Goal: Transaction & Acquisition: Purchase product/service

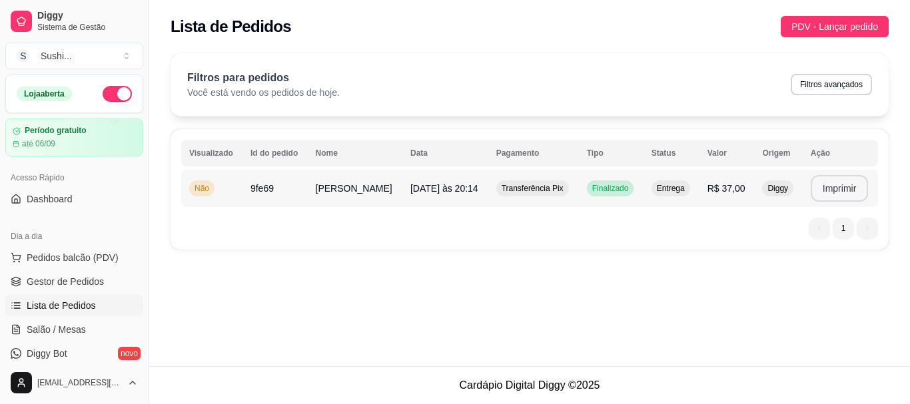
click at [845, 190] on button "Imprimir" at bounding box center [839, 188] width 58 height 27
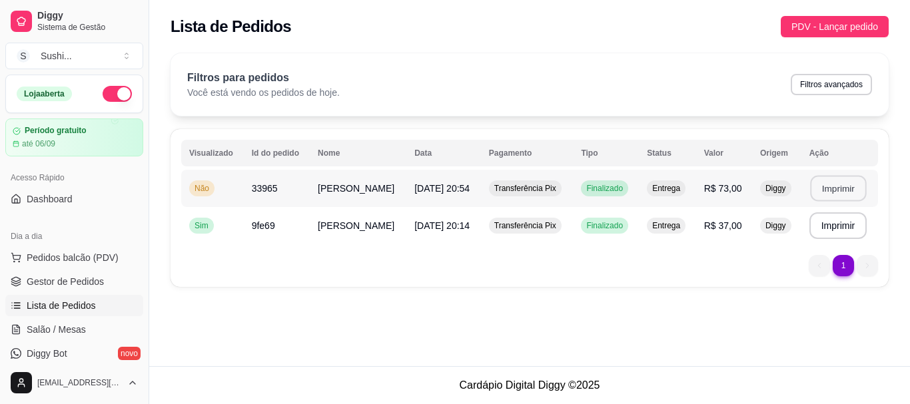
click at [837, 186] on button "Imprimir" at bounding box center [838, 189] width 56 height 26
click at [31, 260] on span "Pedidos balcão (PDV)" at bounding box center [73, 257] width 92 height 13
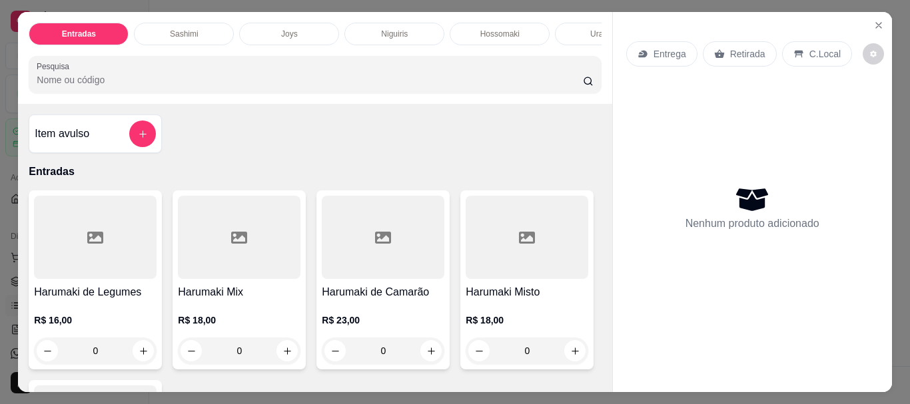
type input "1"
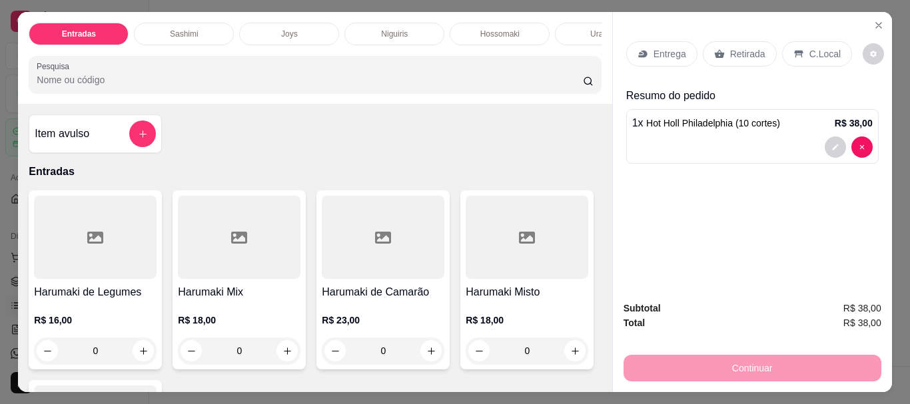
click at [675, 54] on p "Entrega" at bounding box center [669, 53] width 33 height 13
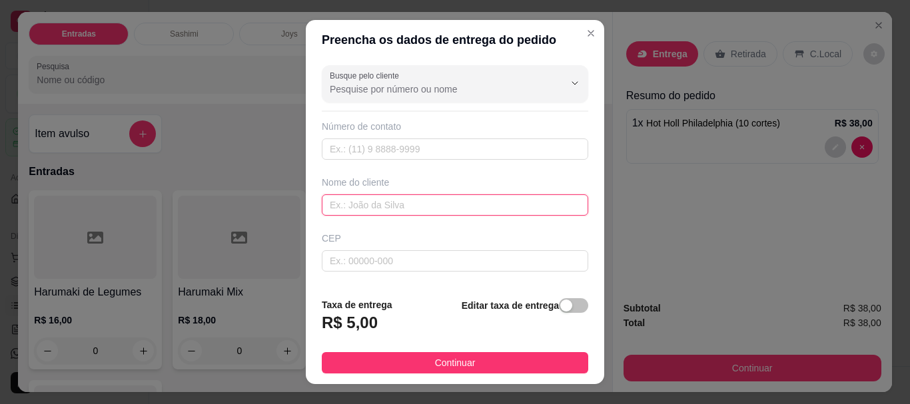
click at [416, 200] on input "text" at bounding box center [455, 204] width 266 height 21
type input "[PERSON_NAME]"
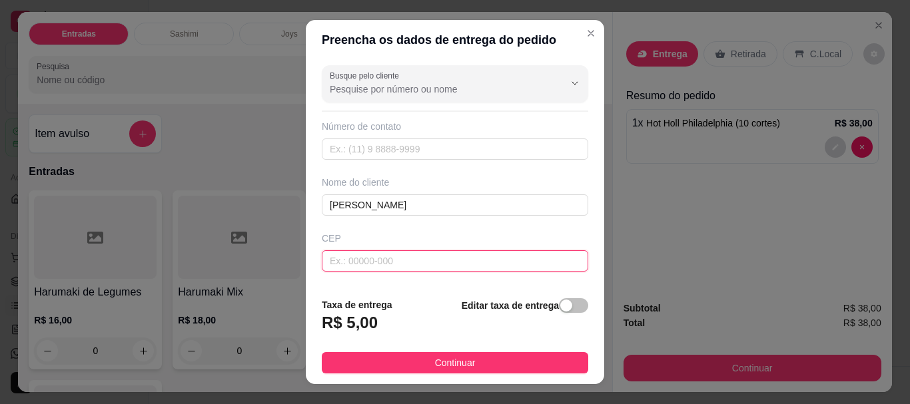
click at [387, 264] on input "text" at bounding box center [455, 260] width 266 height 21
type input "682200000"
click at [353, 261] on input "682200000" at bounding box center [455, 260] width 266 height 21
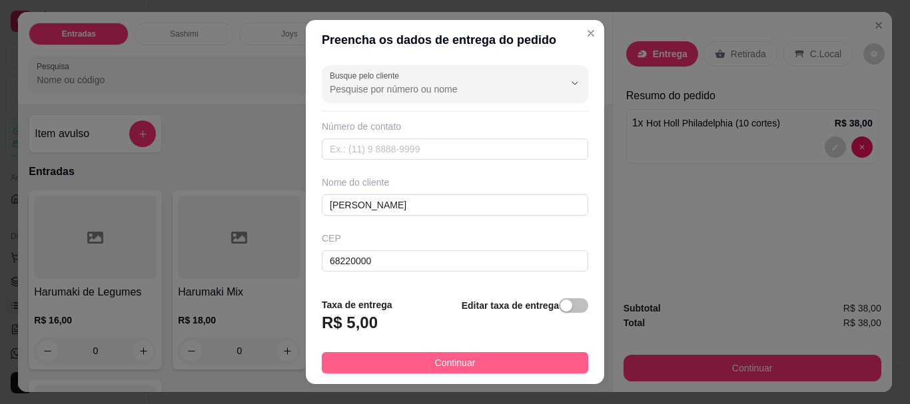
click at [407, 362] on button "Continuar" at bounding box center [455, 362] width 266 height 21
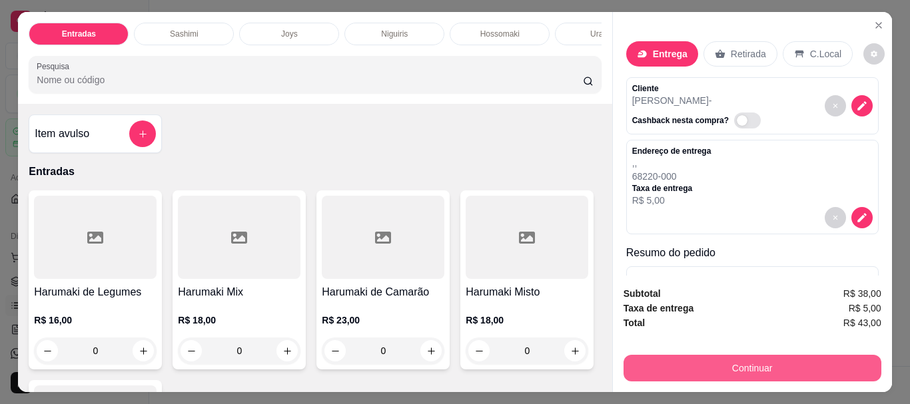
click at [736, 355] on button "Continuar" at bounding box center [752, 368] width 258 height 27
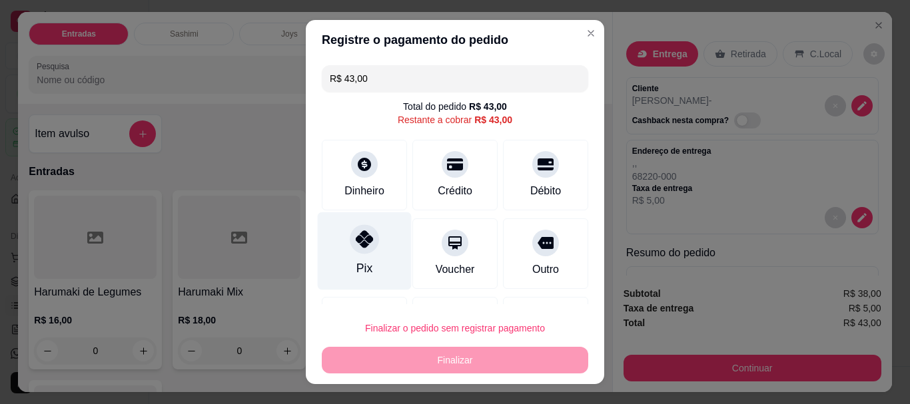
click at [380, 257] on div "Pix" at bounding box center [365, 251] width 94 height 78
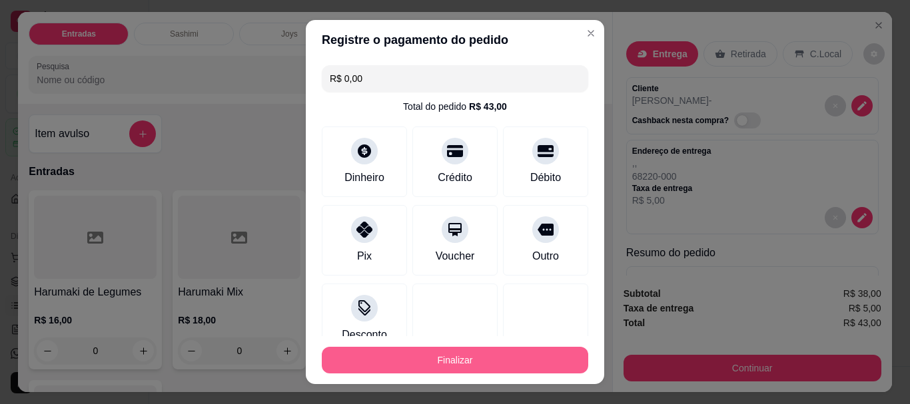
click at [487, 352] on button "Finalizar" at bounding box center [455, 360] width 266 height 27
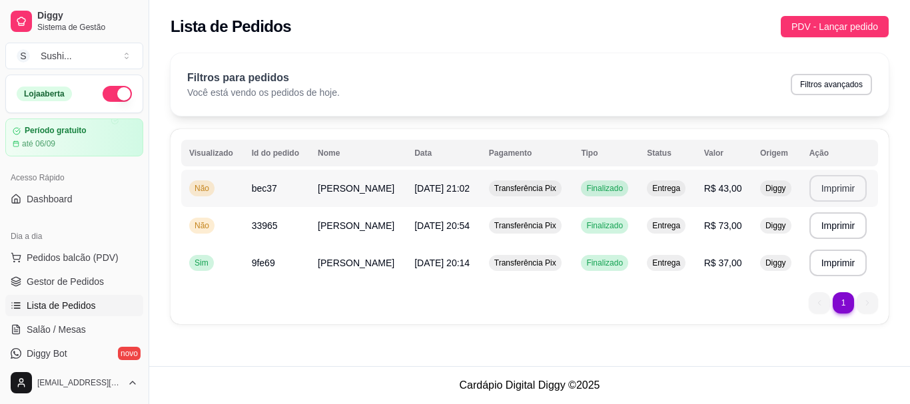
click at [848, 198] on button "Imprimir" at bounding box center [838, 188] width 58 height 27
click at [212, 228] on span "Não" at bounding box center [202, 225] width 20 height 11
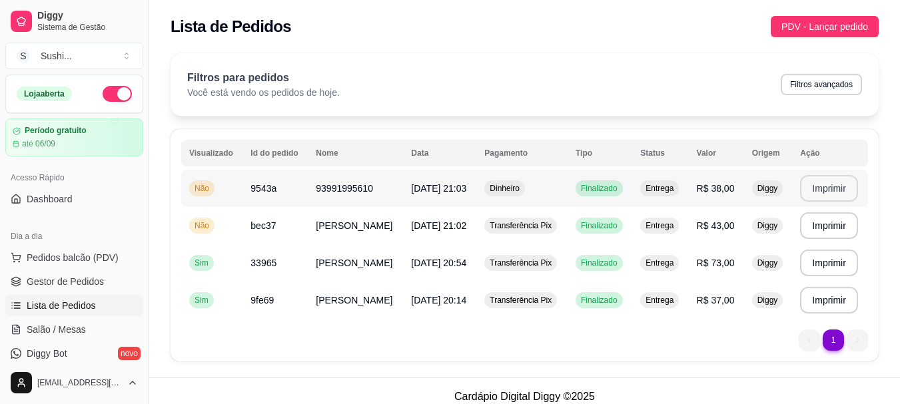
click at [846, 188] on button "Imprimir" at bounding box center [829, 188] width 58 height 27
click at [196, 226] on span "Não" at bounding box center [202, 225] width 20 height 11
click at [200, 193] on span "Não" at bounding box center [202, 188] width 20 height 11
click at [59, 263] on span "Pedidos balcão (PDV)" at bounding box center [73, 257] width 92 height 13
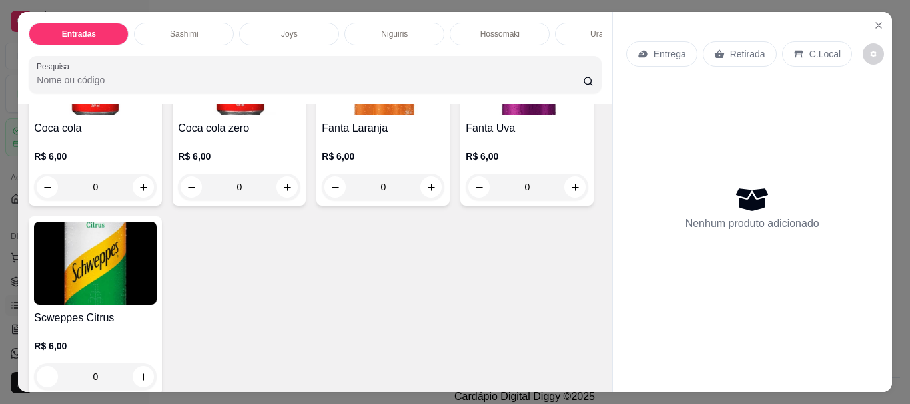
scroll to position [4128, 0]
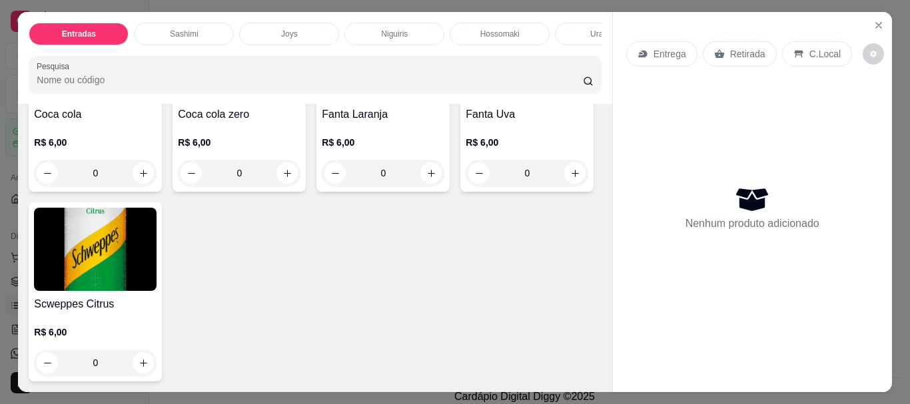
type input "1"
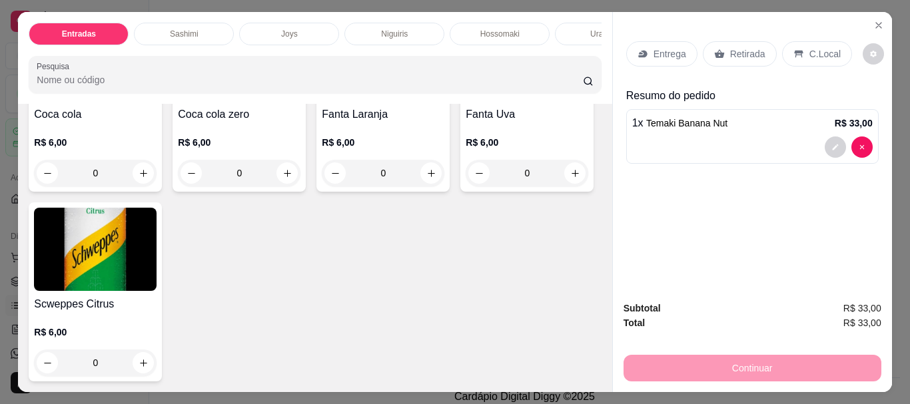
type input "1"
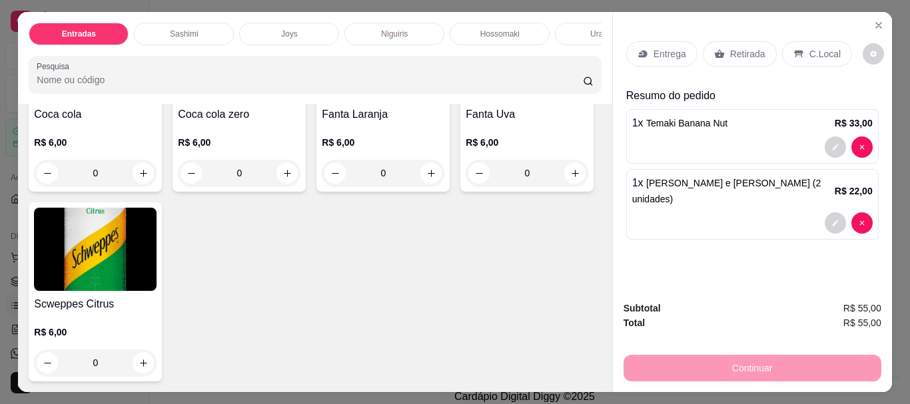
click at [665, 55] on p "Entrega" at bounding box center [669, 53] width 33 height 13
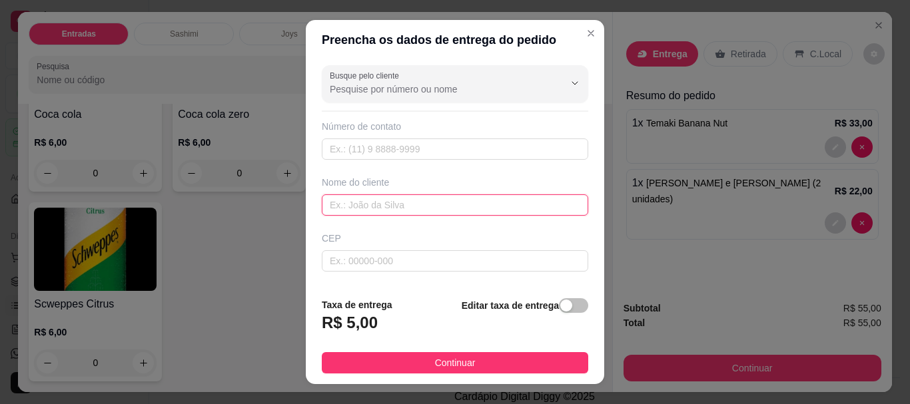
click at [380, 197] on input "text" at bounding box center [455, 204] width 266 height 21
type input "[PERSON_NAME]"
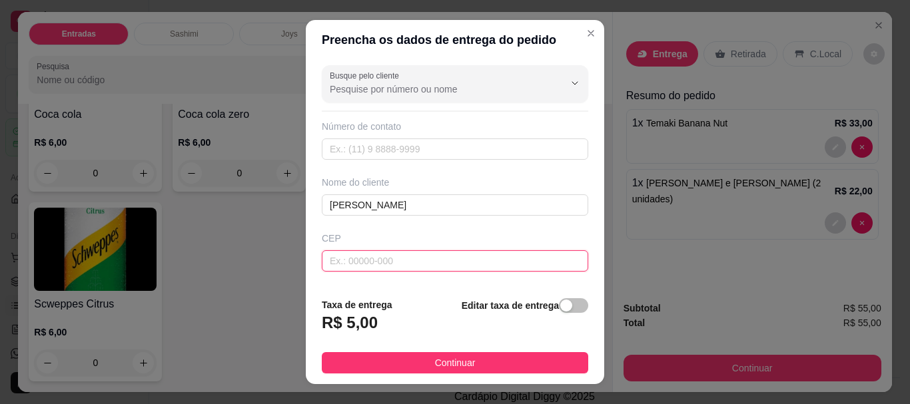
click at [378, 266] on input "text" at bounding box center [455, 260] width 266 height 21
type input "68220000"
type input "[GEOGRAPHIC_DATA]"
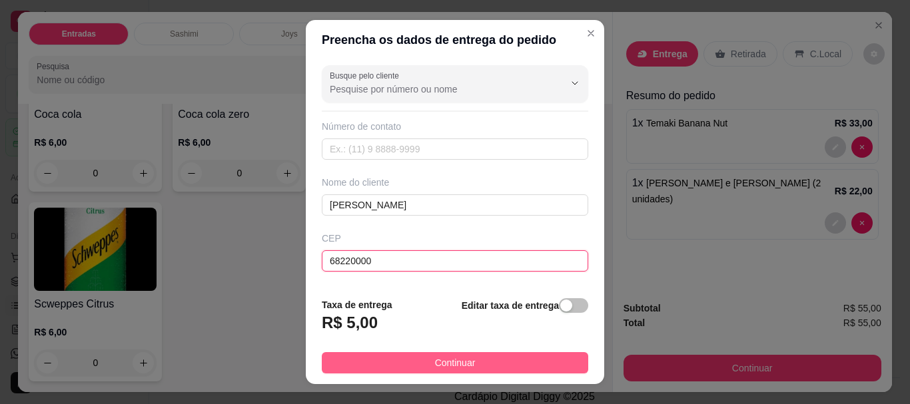
type input "68220000"
click at [421, 355] on button "Continuar" at bounding box center [455, 362] width 266 height 21
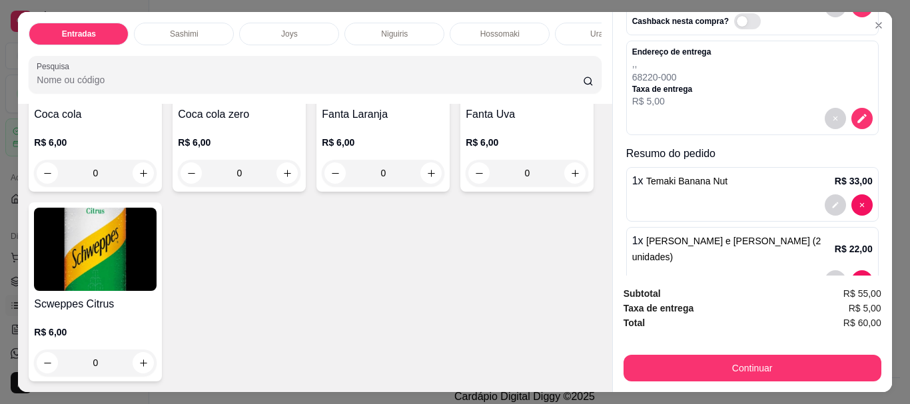
scroll to position [124, 0]
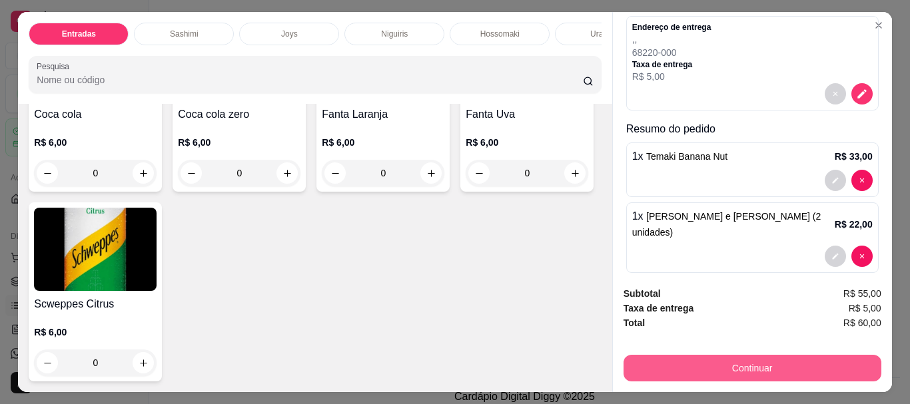
click at [791, 355] on button "Continuar" at bounding box center [752, 368] width 258 height 27
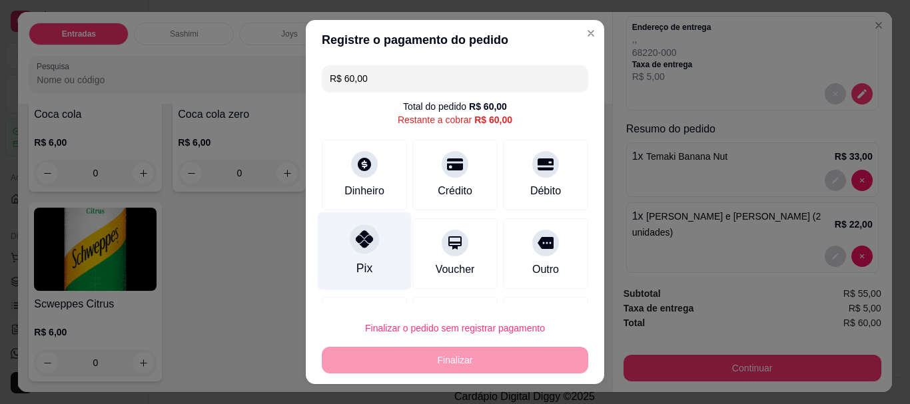
click at [366, 250] on div at bounding box center [364, 239] width 29 height 29
type input "R$ 0,00"
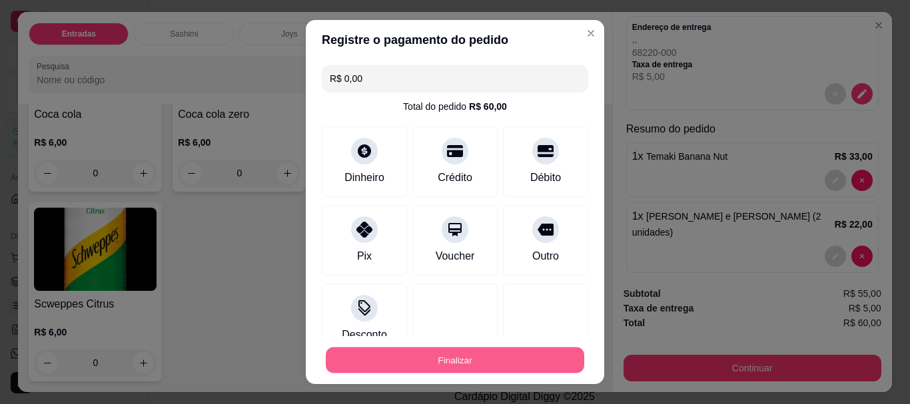
click at [465, 359] on button "Finalizar" at bounding box center [455, 360] width 258 height 26
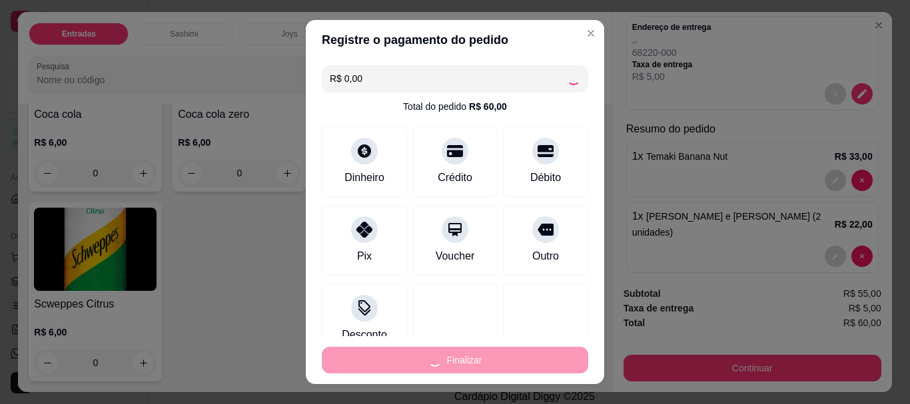
type input "0"
type input "-R$ 60,00"
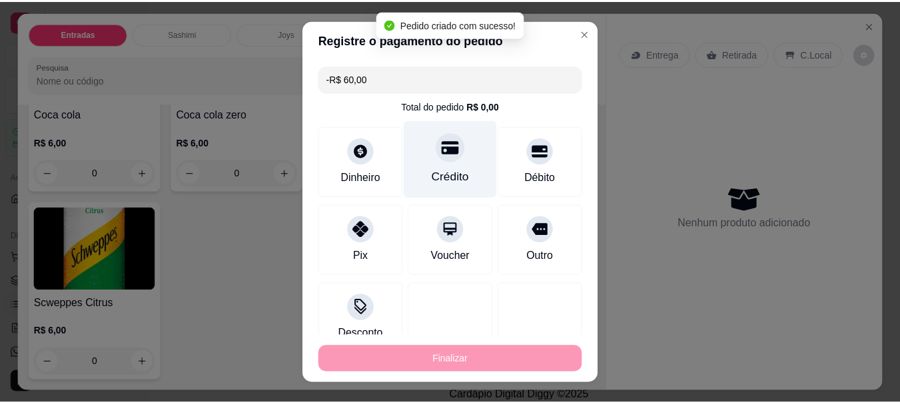
scroll to position [0, 0]
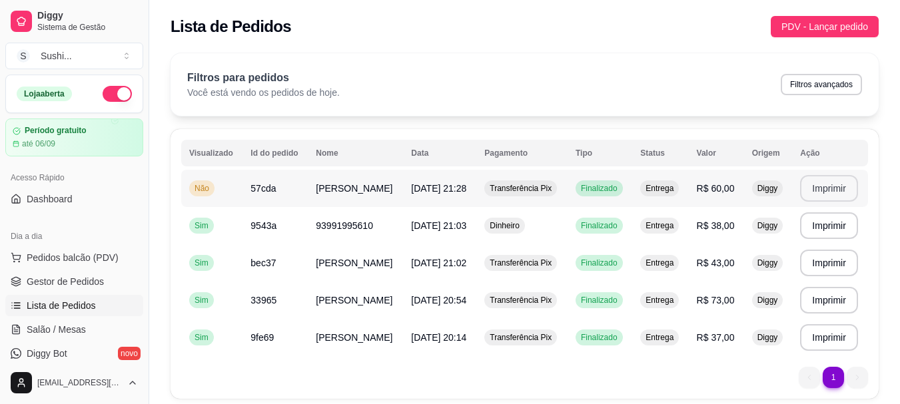
click at [832, 189] on button "Imprimir" at bounding box center [829, 188] width 58 height 27
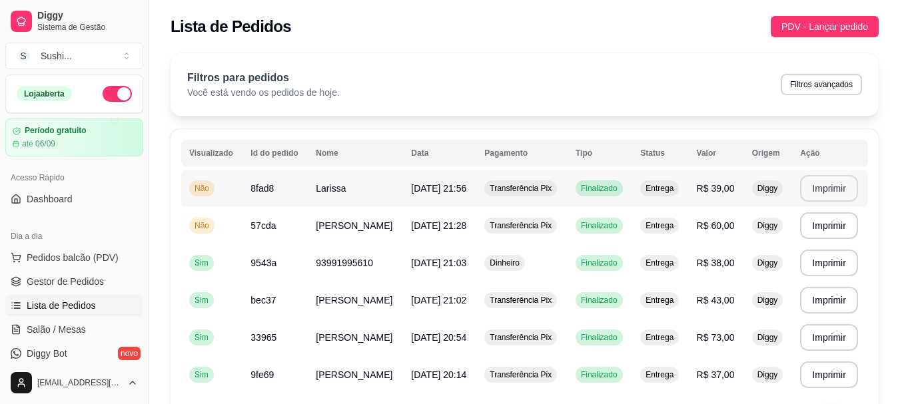
click at [844, 192] on button "Imprimir" at bounding box center [829, 188] width 58 height 27
click at [196, 226] on span "Não" at bounding box center [202, 225] width 20 height 11
click at [207, 184] on span "Não" at bounding box center [202, 188] width 20 height 11
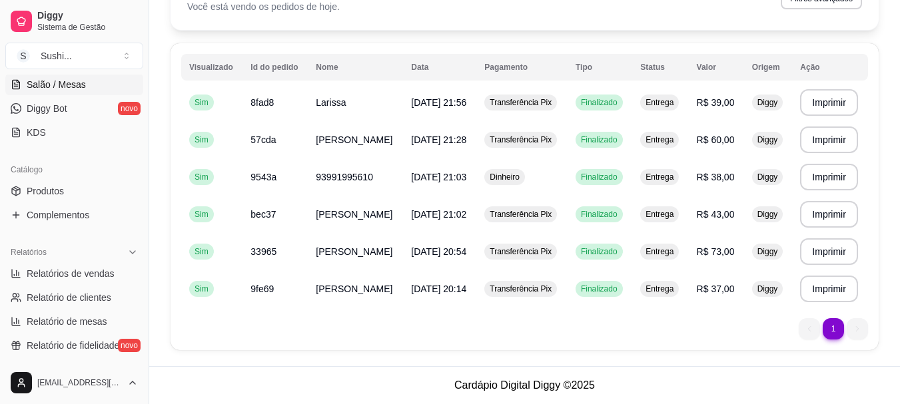
scroll to position [266, 0]
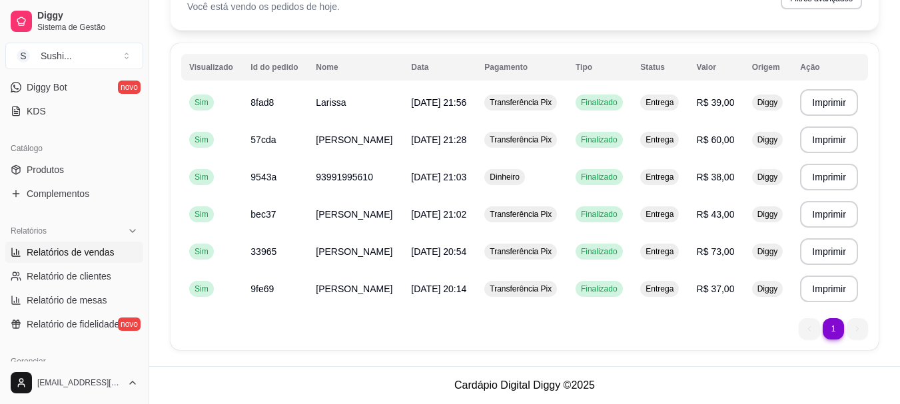
click at [70, 260] on link "Relatórios de vendas" at bounding box center [74, 252] width 138 height 21
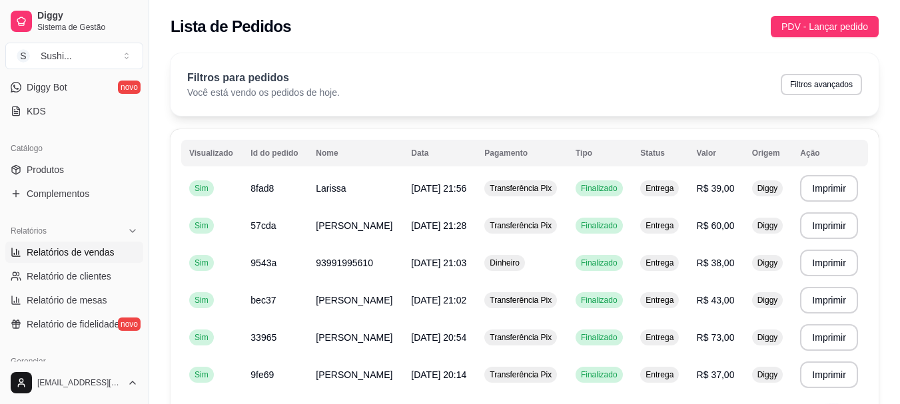
select select "ALL"
select select "0"
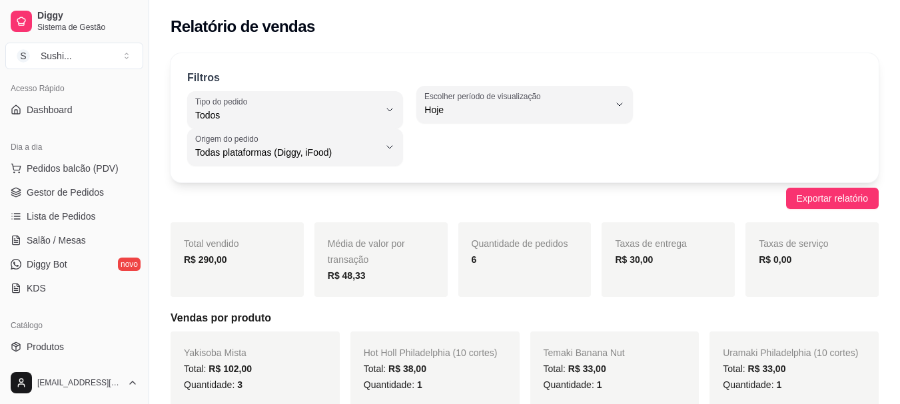
scroll to position [67, 0]
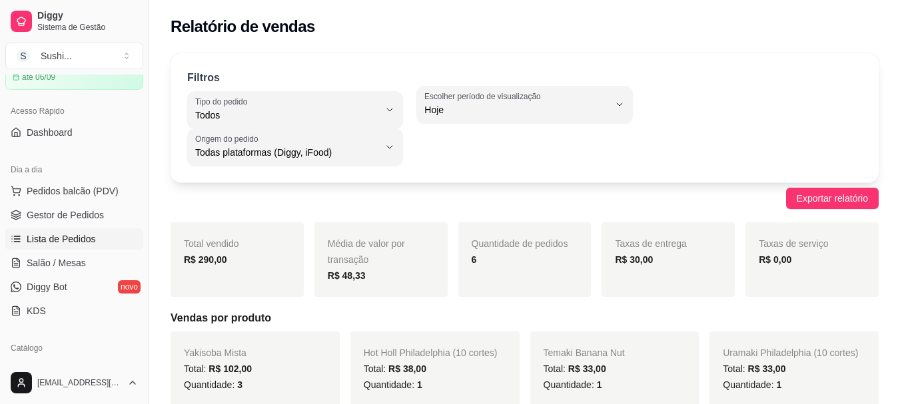
click at [81, 228] on link "Lista de Pedidos" at bounding box center [74, 238] width 138 height 21
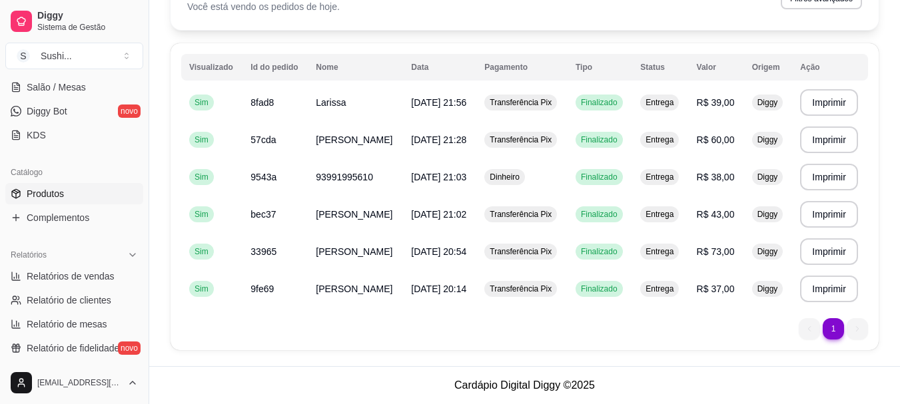
scroll to position [266, 0]
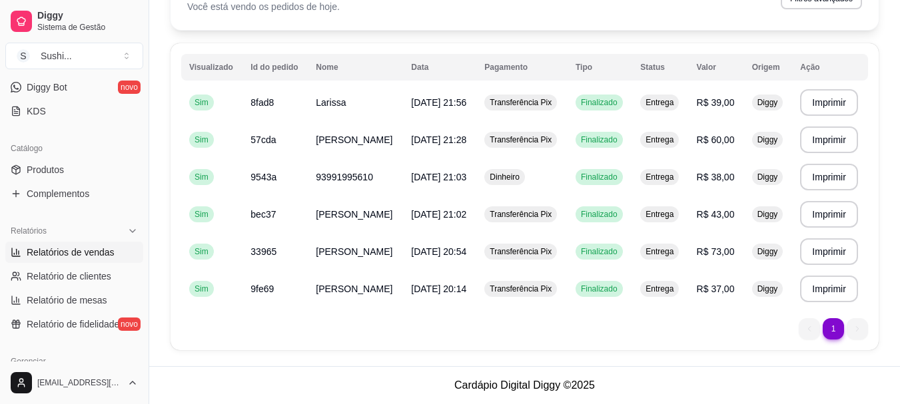
click at [109, 246] on span "Relatórios de vendas" at bounding box center [71, 252] width 88 height 13
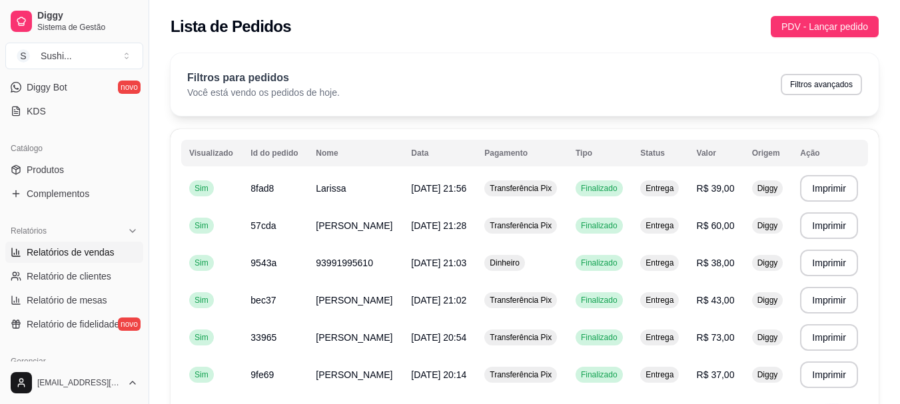
select select "ALL"
select select "0"
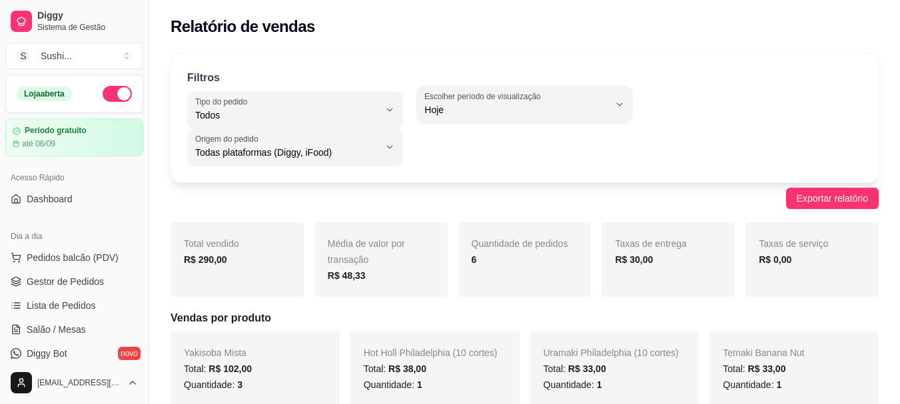
click at [111, 94] on button "button" at bounding box center [117, 94] width 29 height 16
